Goal: Information Seeking & Learning: Learn about a topic

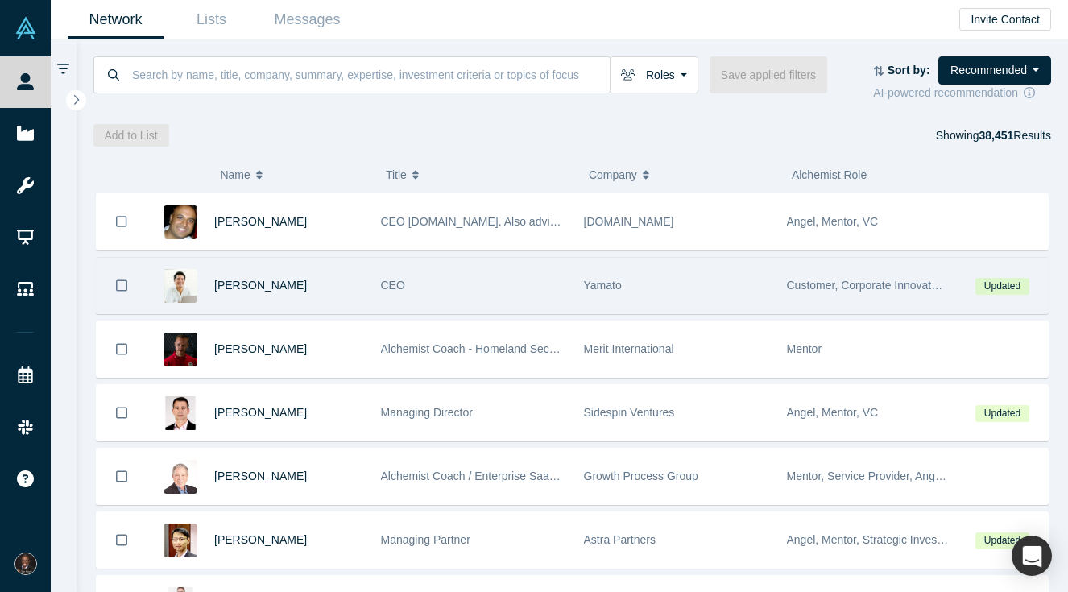
scroll to position [2, 0]
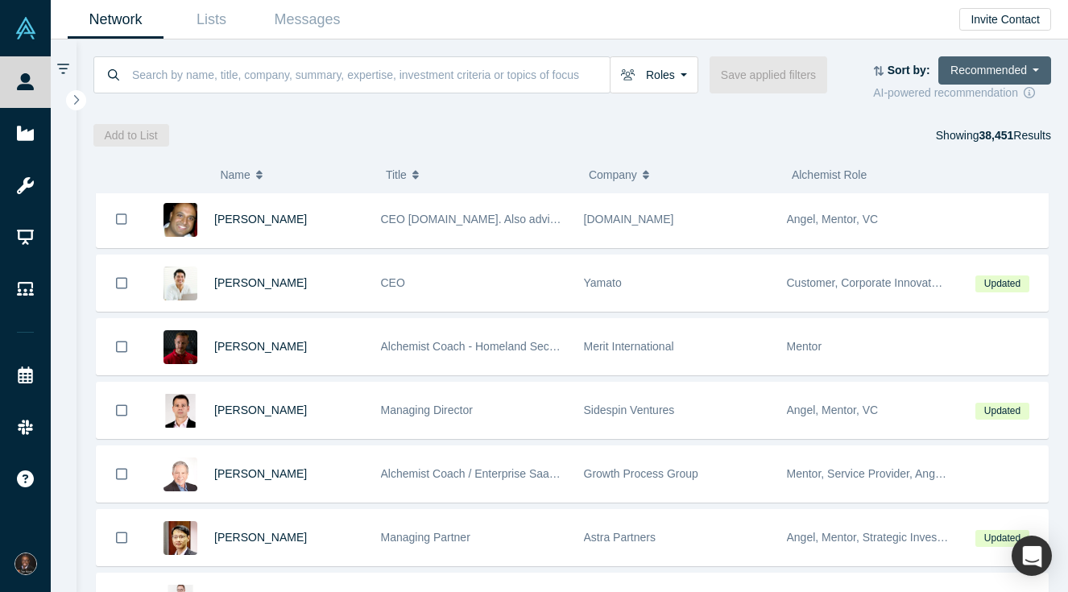
click at [1029, 72] on button "Recommended" at bounding box center [994, 70] width 113 height 28
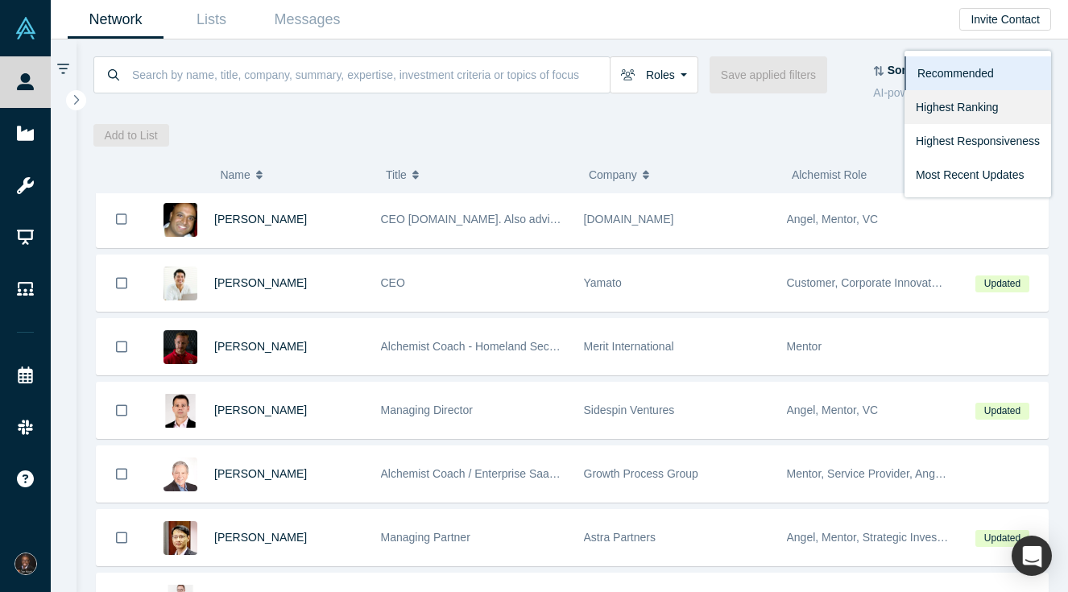
click at [998, 101] on link "Highest Ranking" at bounding box center [977, 107] width 147 height 34
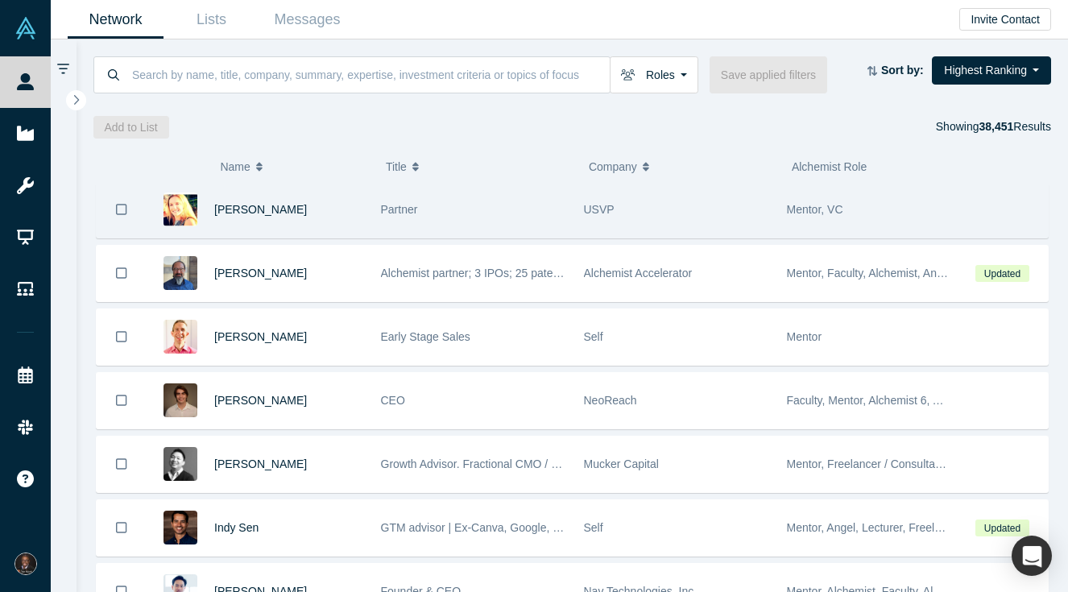
scroll to position [1910, 0]
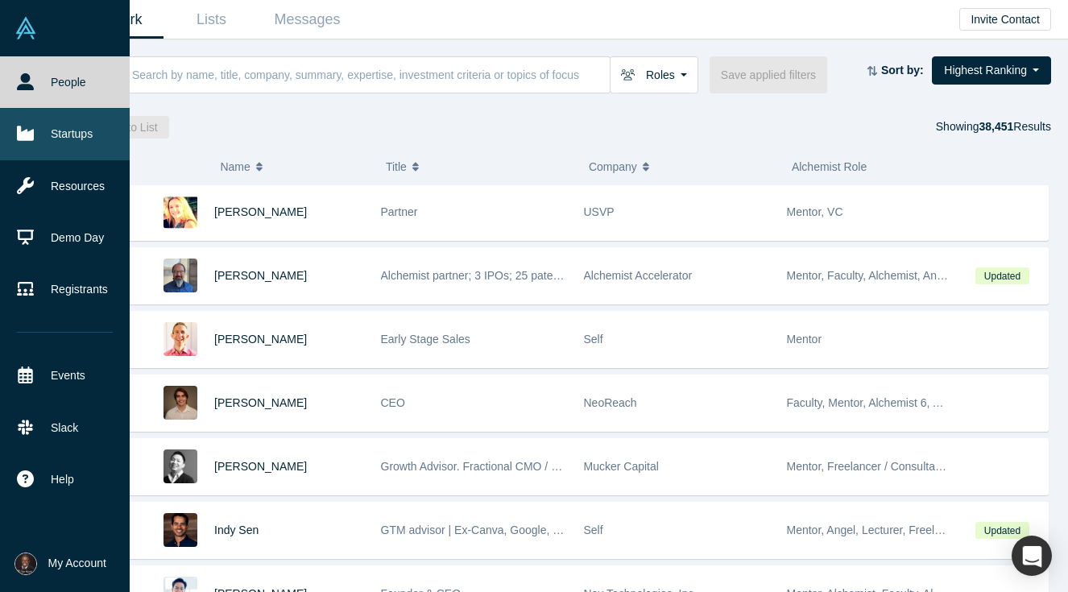
click at [84, 141] on link "Startups" at bounding box center [65, 134] width 130 height 52
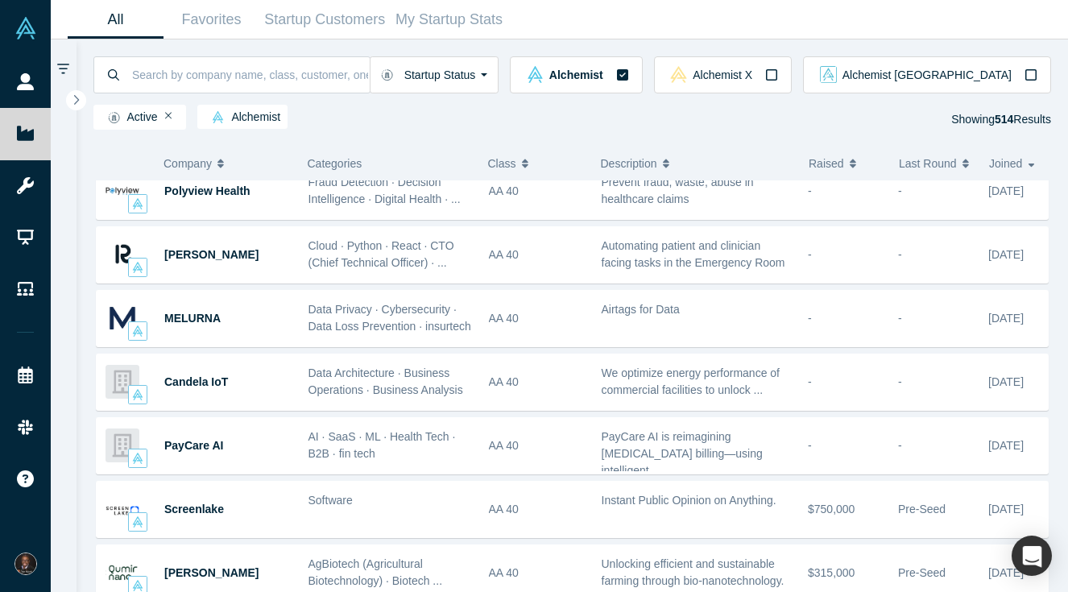
scroll to position [875, 0]
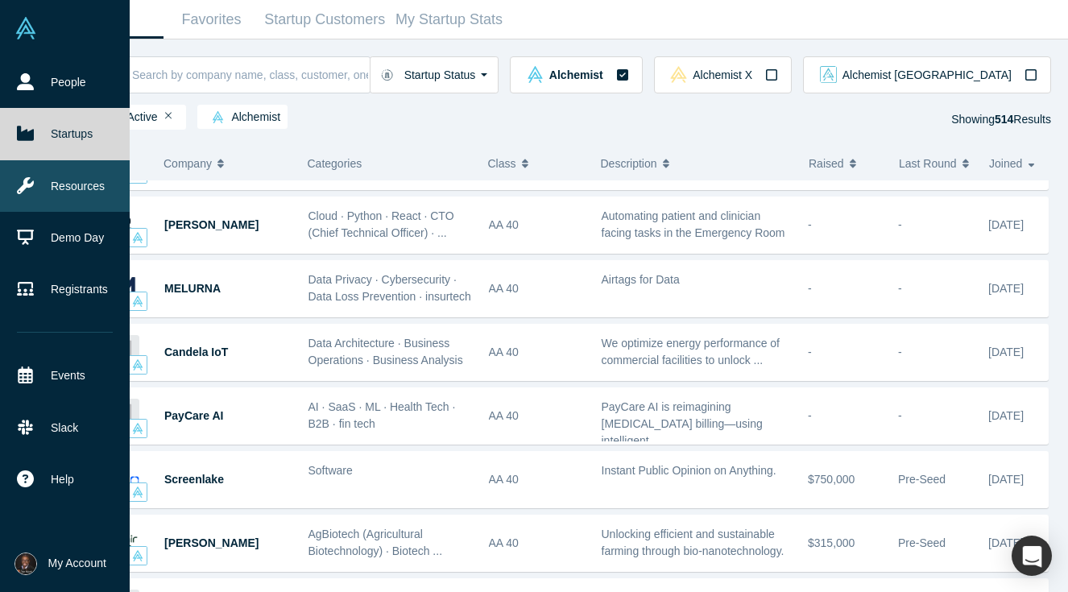
click at [29, 198] on link "Resources" at bounding box center [65, 186] width 130 height 52
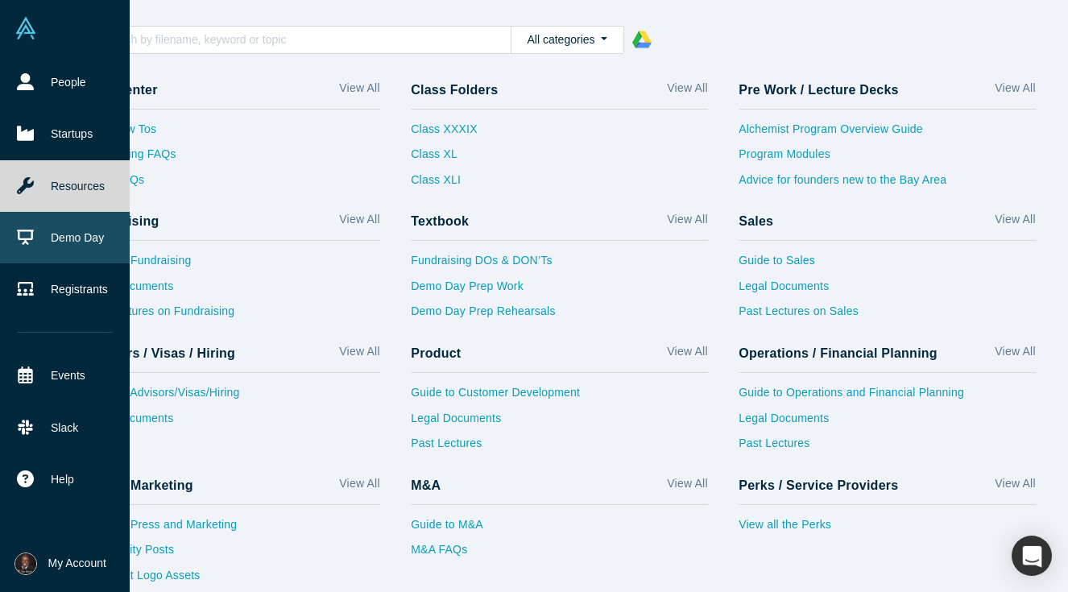
click at [43, 236] on link "Demo Day" at bounding box center [65, 238] width 130 height 52
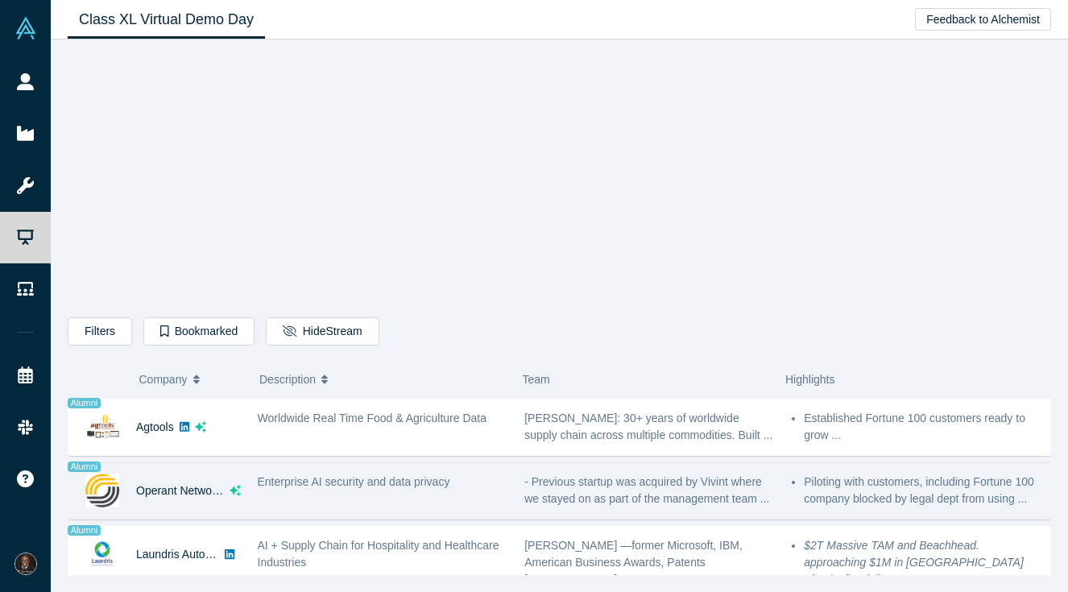
scroll to position [1034, 0]
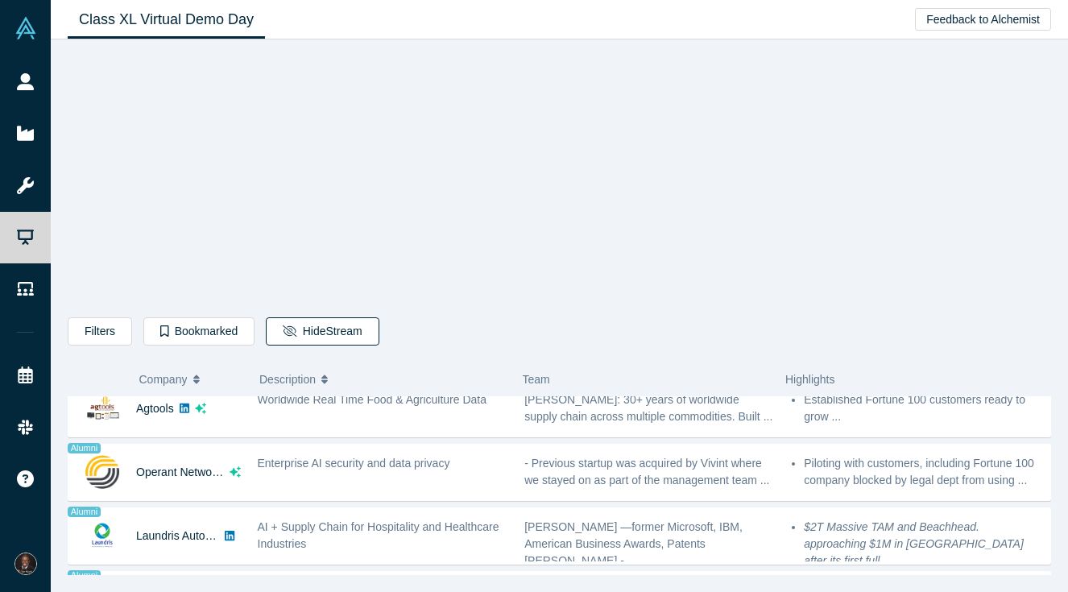
click at [318, 322] on button "Hide Stream" at bounding box center [322, 331] width 113 height 28
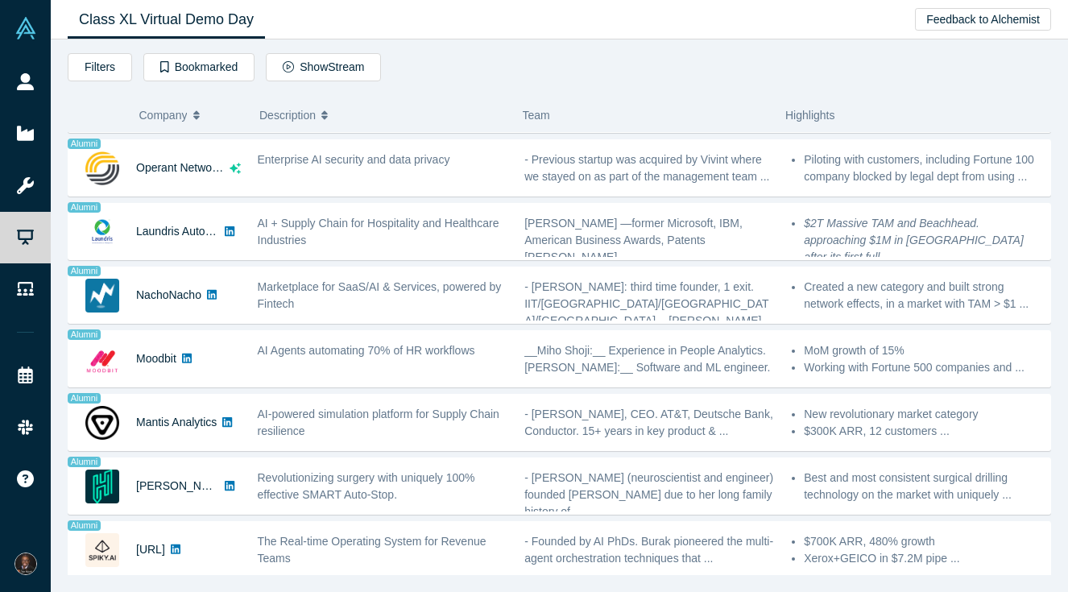
scroll to position [1077, 0]
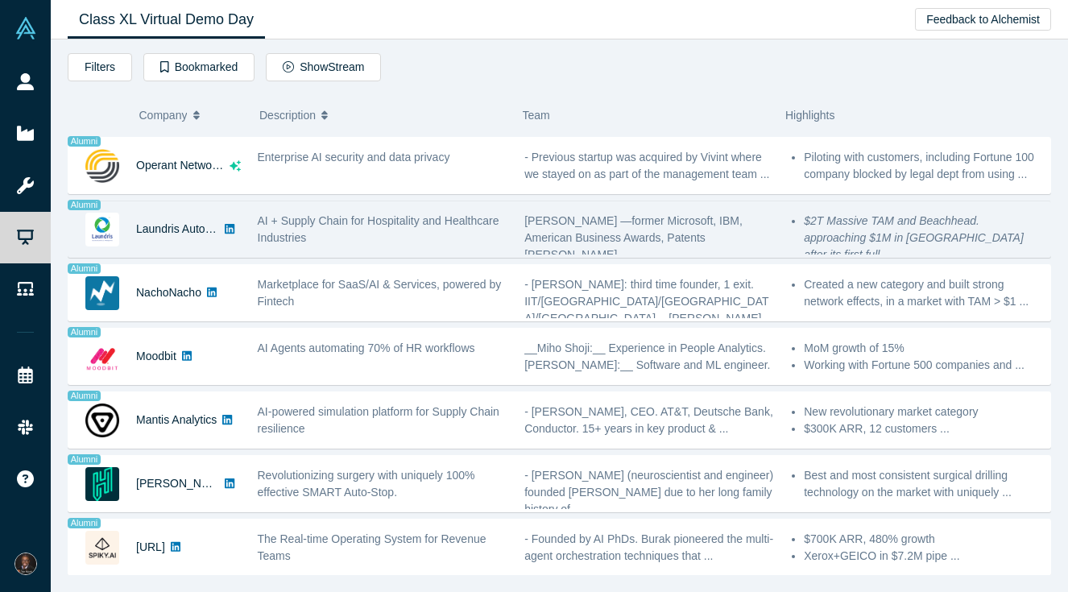
click at [230, 234] on icon at bounding box center [230, 229] width 10 height 10
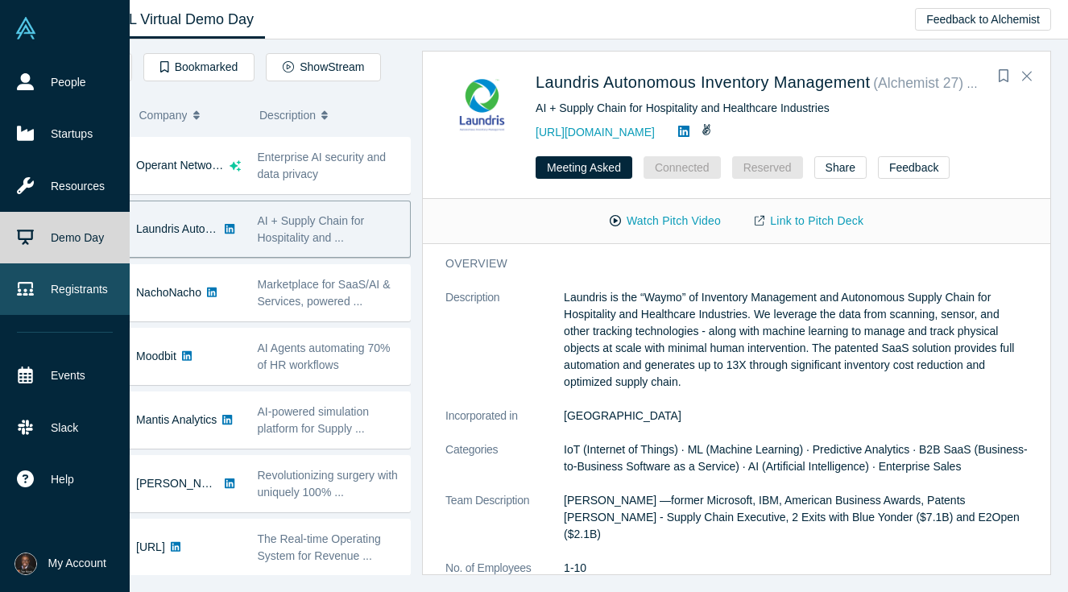
click at [30, 281] on icon at bounding box center [25, 288] width 17 height 17
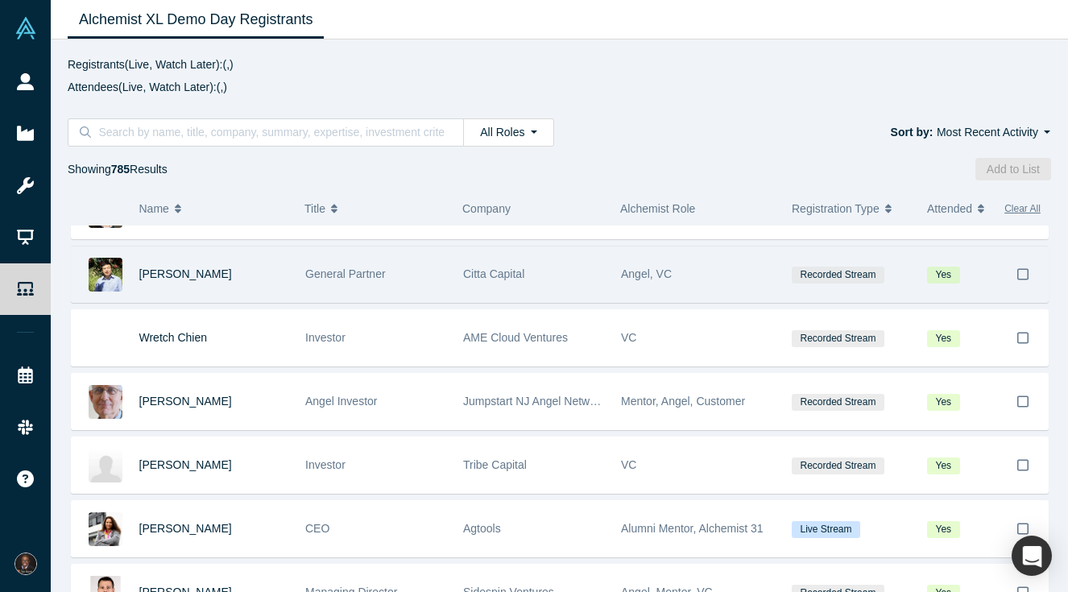
scroll to position [2326, 0]
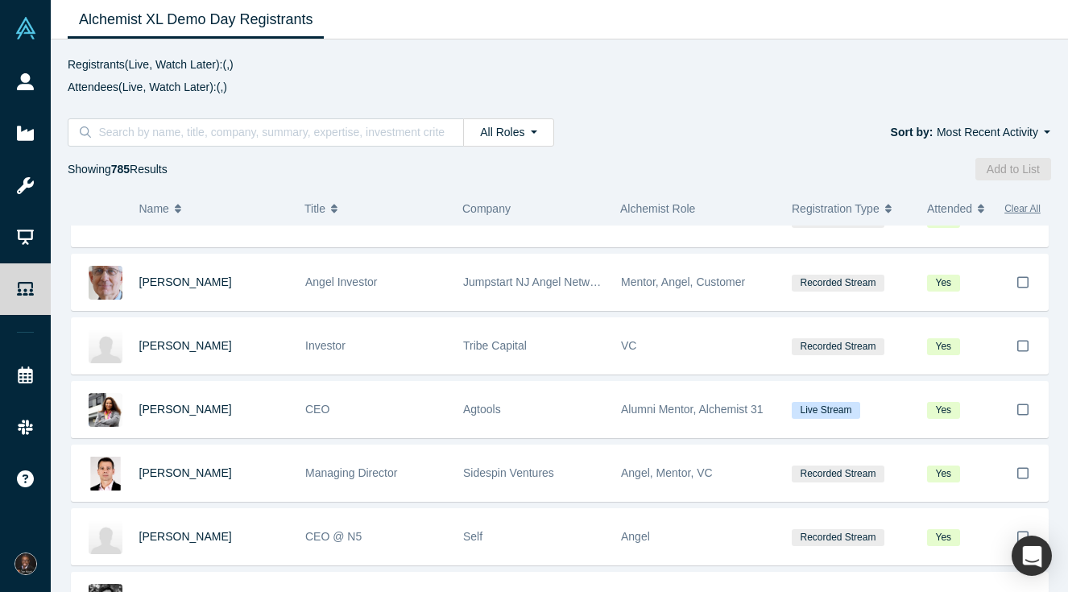
click at [1000, 149] on div "All Roles All Roles Founders Faculty Mentors Angels VCs Corporate Innovator Ser…" at bounding box center [559, 140] width 1017 height 79
click at [1004, 135] on button "Most Recent Activity" at bounding box center [993, 132] width 115 height 19
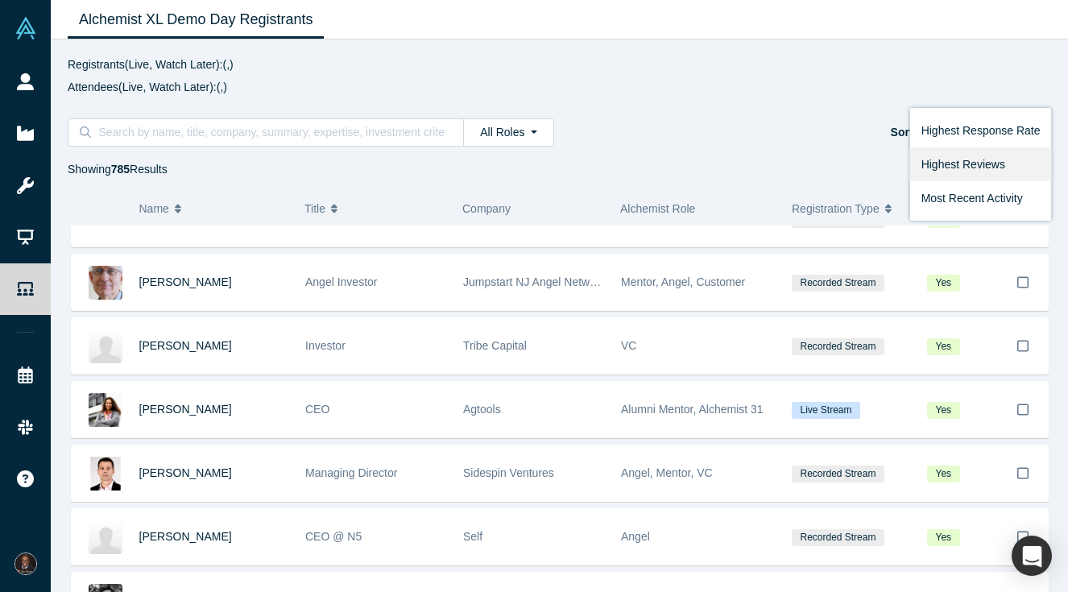
click at [996, 158] on link "Highest Reviews" at bounding box center [981, 164] width 142 height 34
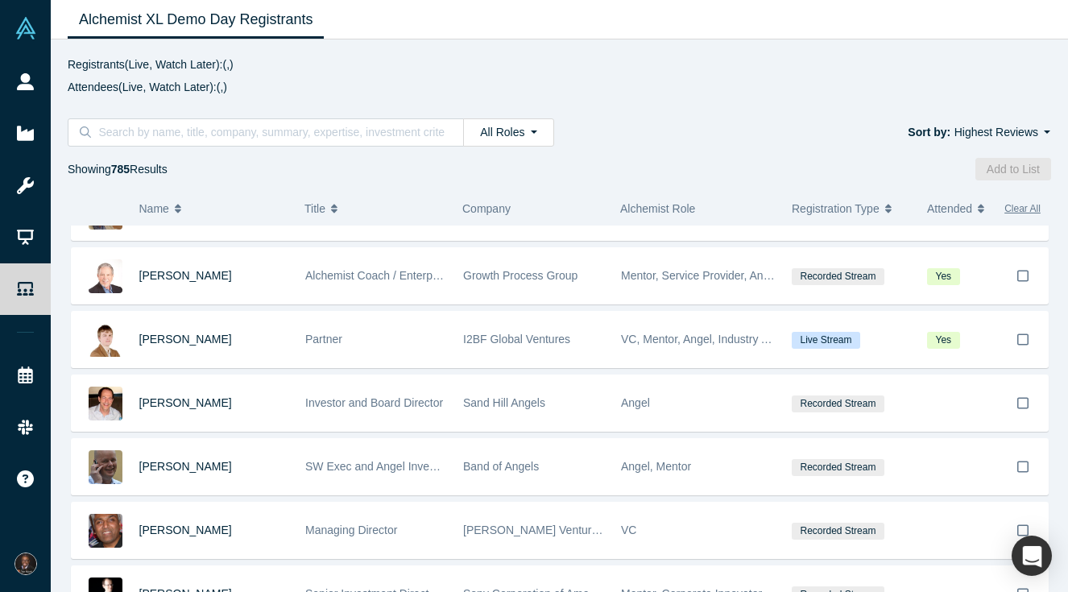
scroll to position [5490, 0]
